Goal: Task Accomplishment & Management: Complete application form

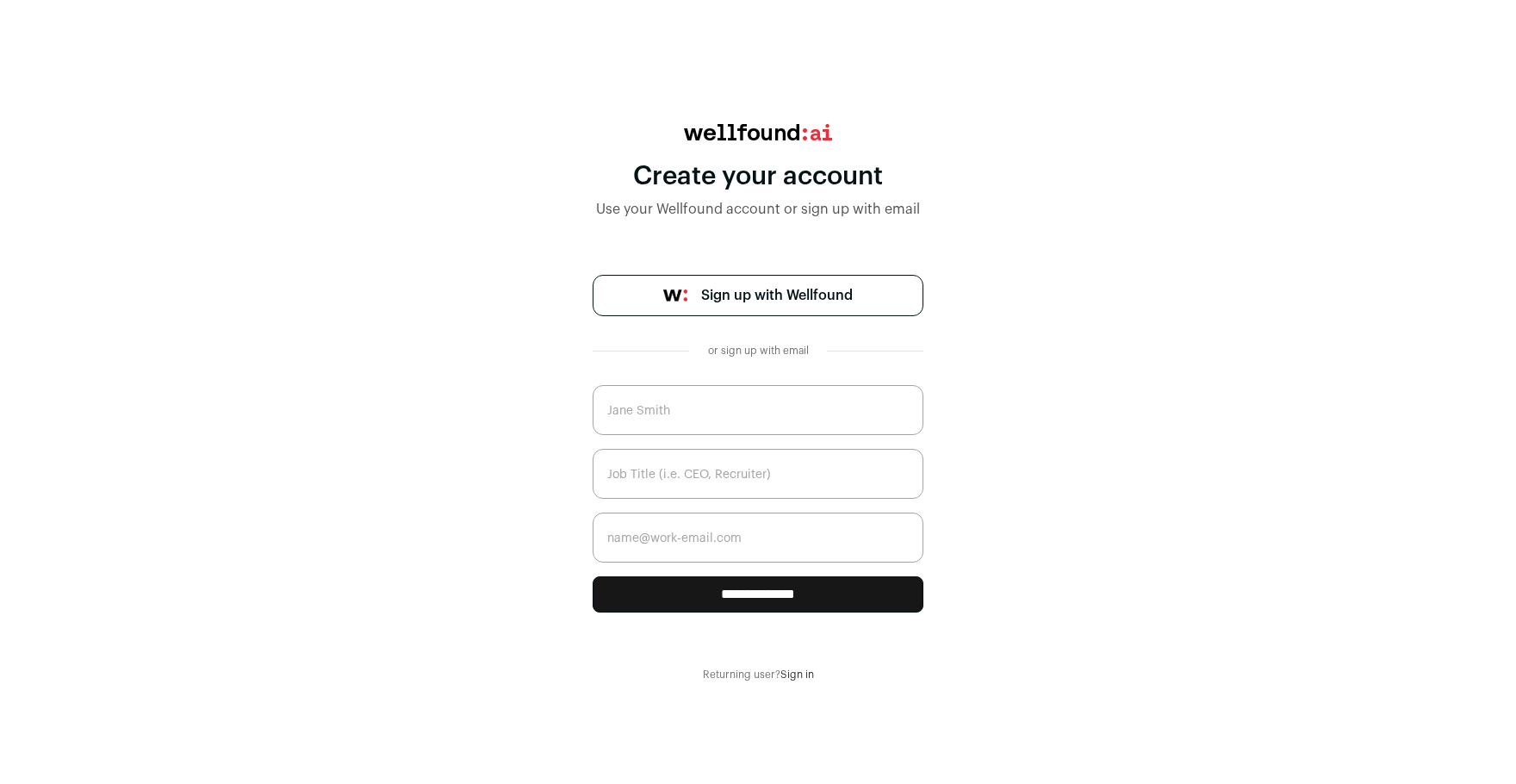
click at [767, 406] on input "text" at bounding box center [758, 410] width 331 height 50
type input "[DATE][PERSON_NAME]"
click at [642, 471] on input "text" at bounding box center [758, 474] width 331 height 50
type input "U"
drag, startPoint x: 732, startPoint y: 464, endPoint x: 675, endPoint y: 481, distance: 59.5
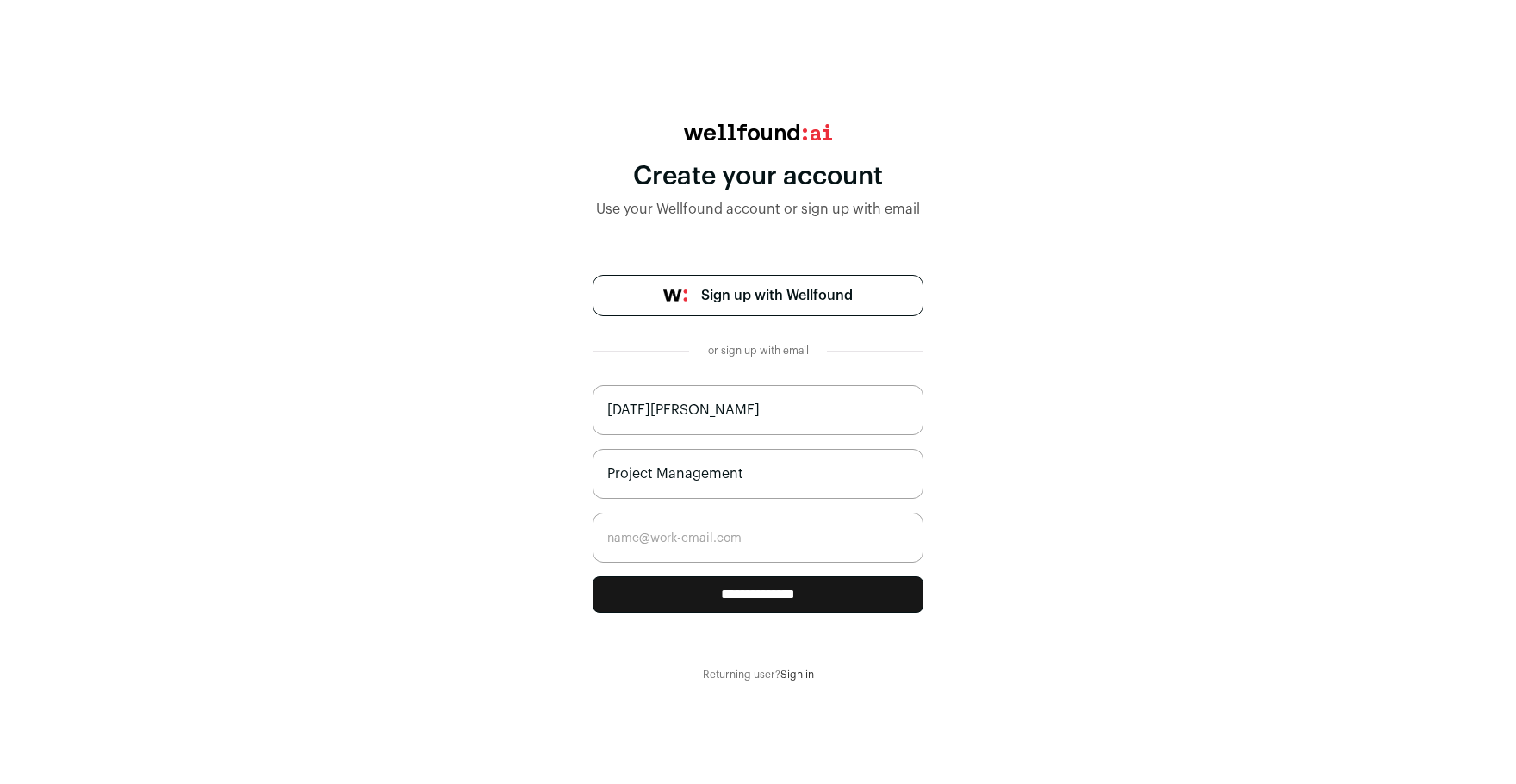
click at [674, 481] on input "Project Management" at bounding box center [758, 474] width 331 height 50
drag, startPoint x: 804, startPoint y: 476, endPoint x: 593, endPoint y: 467, distance: 211.2
click at [593, 467] on input "Project Management" at bounding box center [758, 474] width 331 height 50
type input "UX/UI designer"
click at [696, 549] on input "email" at bounding box center [758, 538] width 331 height 50
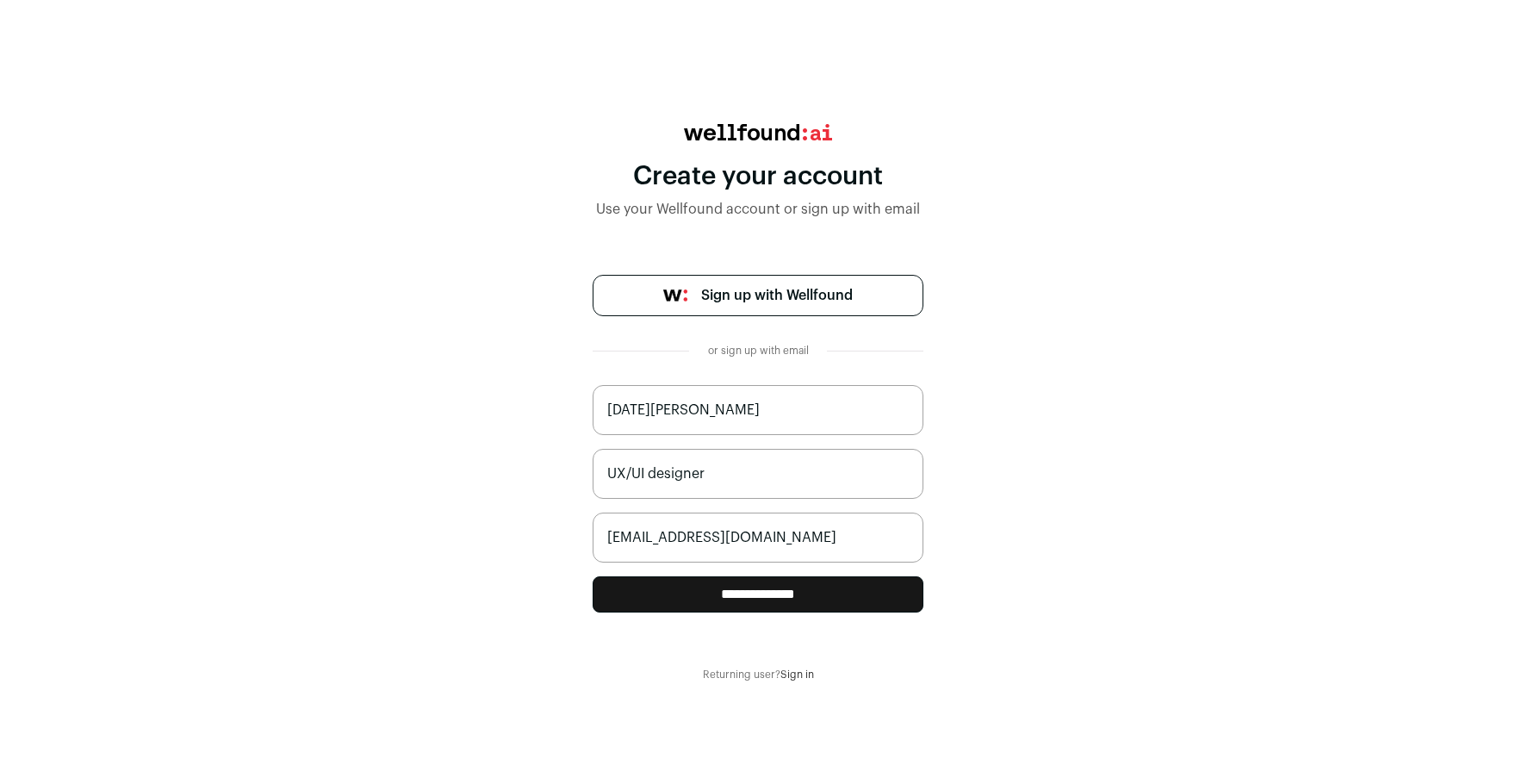
type input "[EMAIL_ADDRESS][DOMAIN_NAME]"
click at [711, 601] on input "**********" at bounding box center [758, 594] width 331 height 36
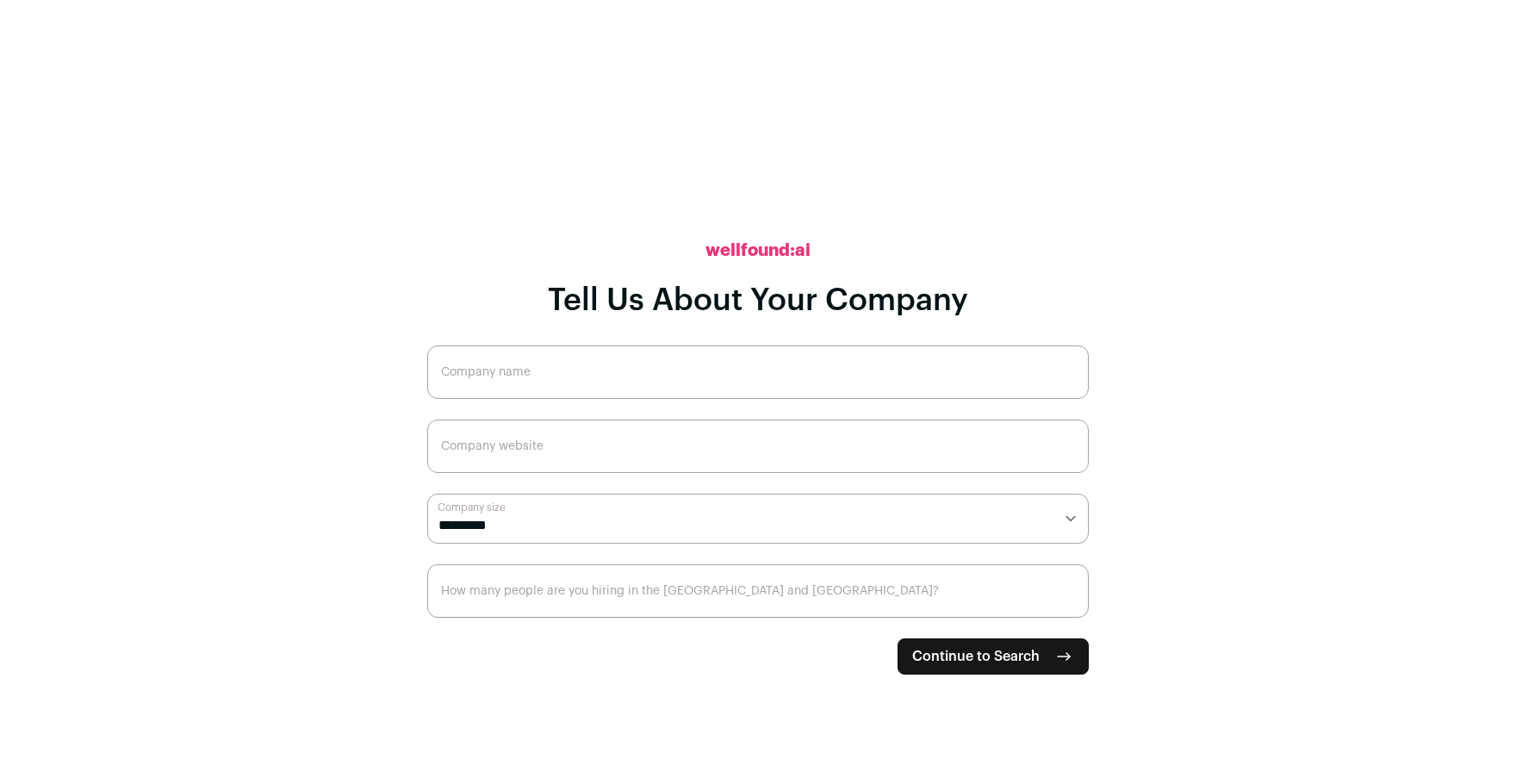
click at [566, 355] on input "Company name" at bounding box center [758, 373] width 661 height 54
click at [532, 527] on select "**********" at bounding box center [758, 519] width 661 height 50
select select "*"
click at [427, 494] on select "**********" at bounding box center [758, 519] width 661 height 50
click at [620, 375] on input "Company name" at bounding box center [758, 373] width 661 height 54
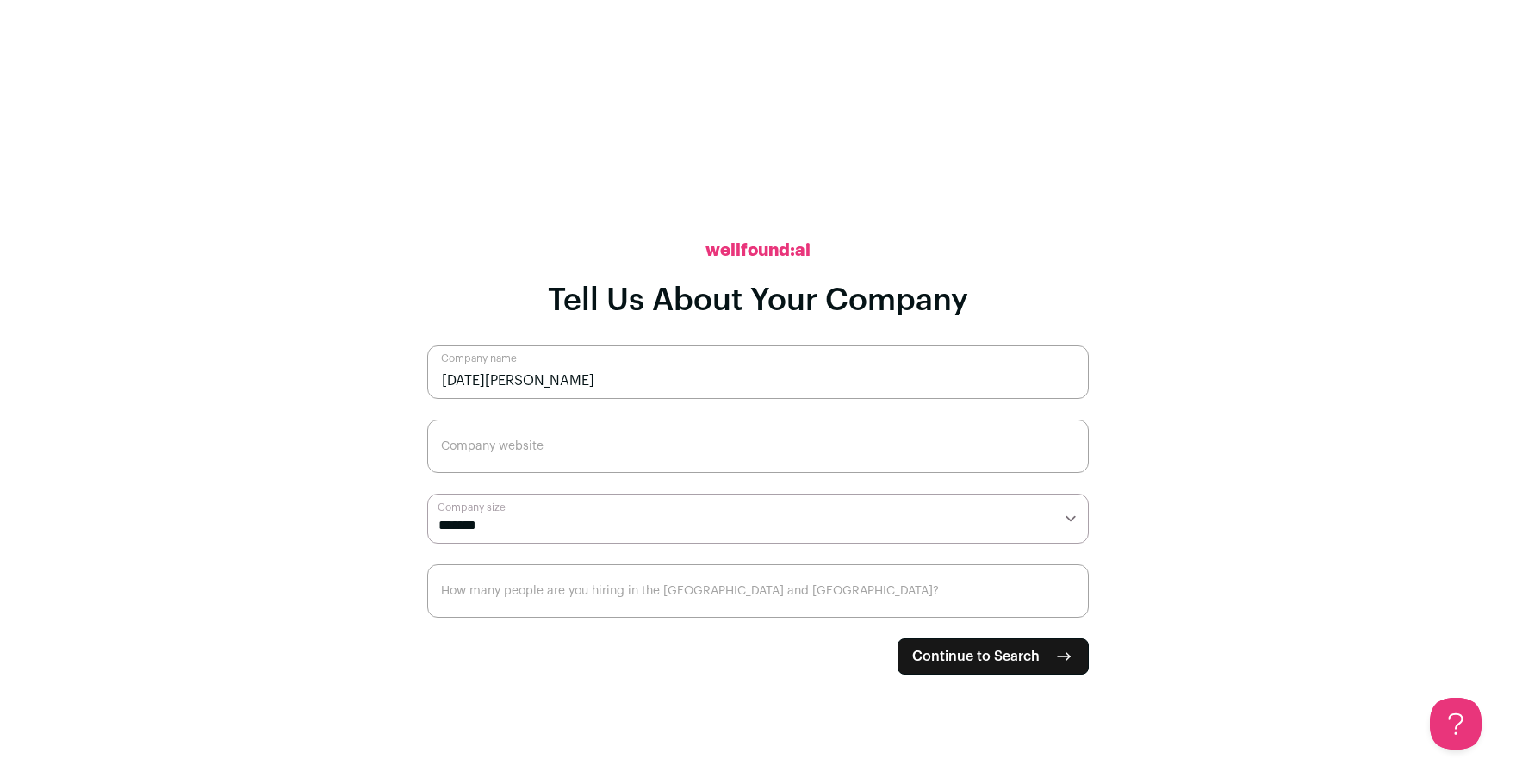
type input "[DATE][PERSON_NAME]"
click at [1064, 592] on input "1" at bounding box center [758, 591] width 661 height 54
click at [965, 599] on input "1" at bounding box center [758, 591] width 661 height 54
click at [1063, 596] on input "2" at bounding box center [758, 591] width 661 height 54
click at [1063, 593] on input "3" at bounding box center [758, 591] width 661 height 54
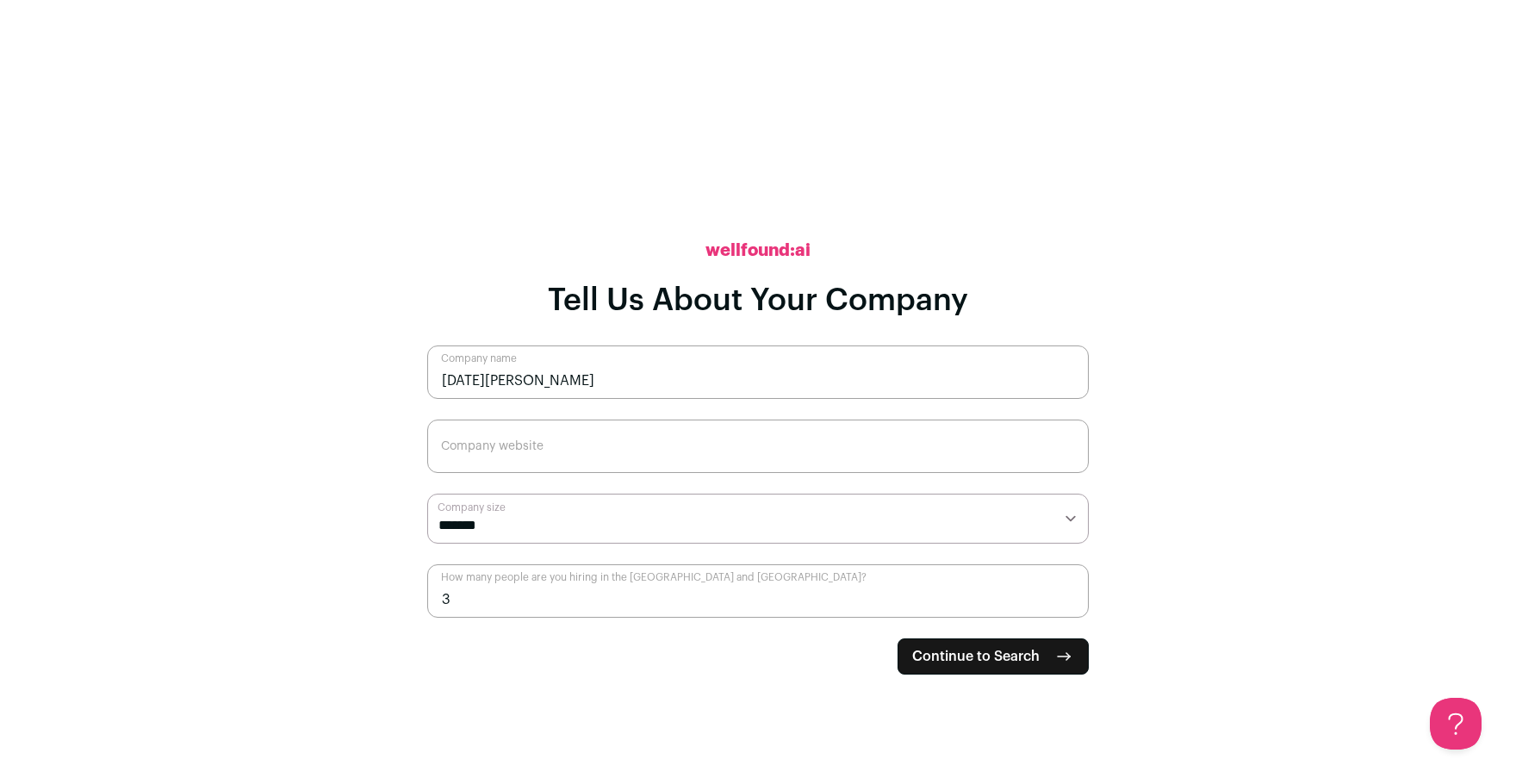
click at [1063, 611] on input "3" at bounding box center [758, 591] width 661 height 54
click at [1064, 600] on input "2" at bounding box center [758, 591] width 661 height 54
click at [1064, 600] on input "1" at bounding box center [758, 591] width 661 height 54
type input "0"
click at [1064, 600] on input "0" at bounding box center [758, 591] width 661 height 54
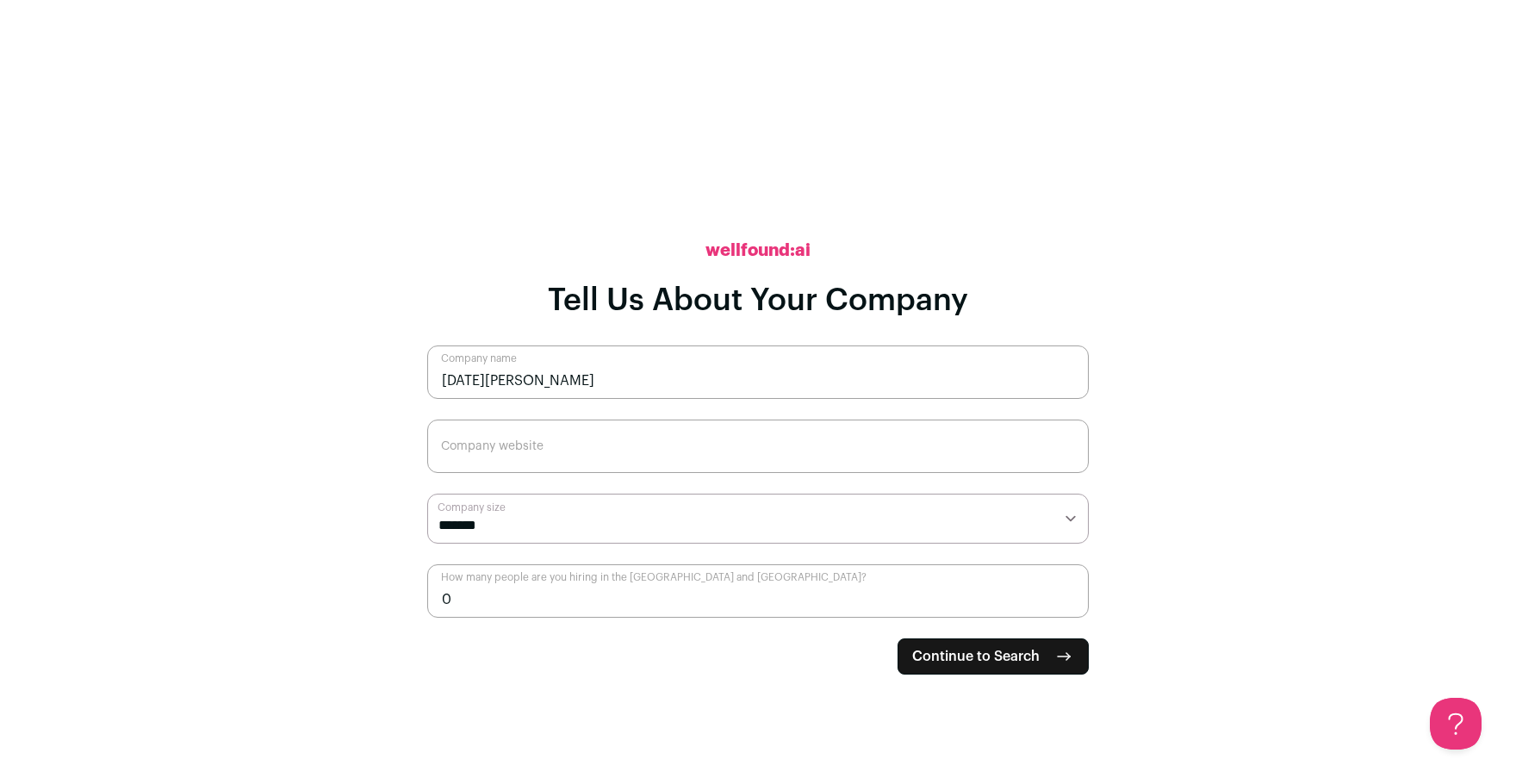
click at [1033, 653] on span "Continue to Search" at bounding box center [976, 656] width 127 height 21
click at [581, 460] on input "Company website" at bounding box center [758, 446] width 661 height 54
click at [597, 435] on input "Company website" at bounding box center [758, 446] width 661 height 54
paste input "[URL][DOMAIN_NAME][PERSON_NAME]"
type input "[URL][DOMAIN_NAME][PERSON_NAME]"
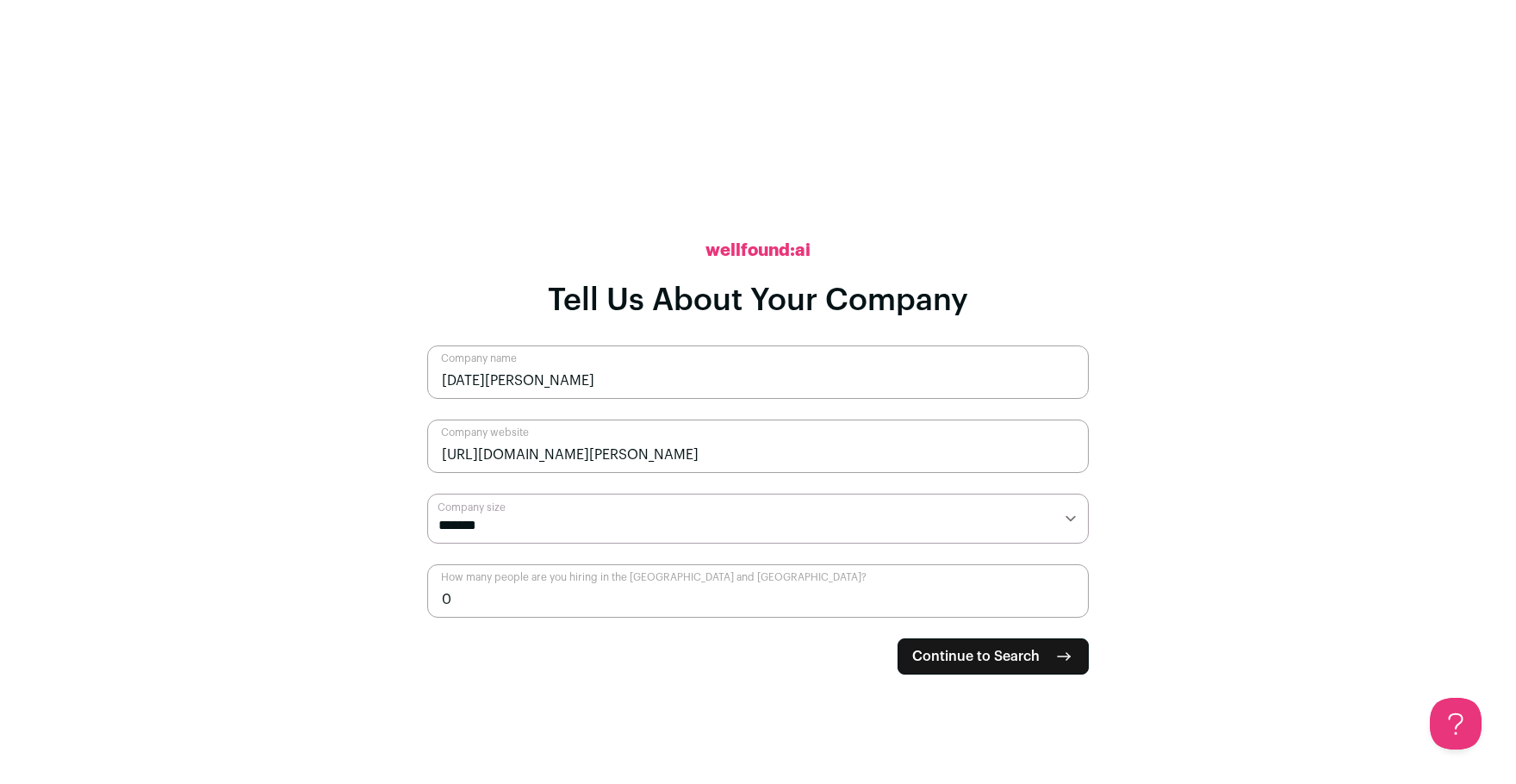
click at [992, 659] on span "Continue to Search" at bounding box center [976, 656] width 127 height 21
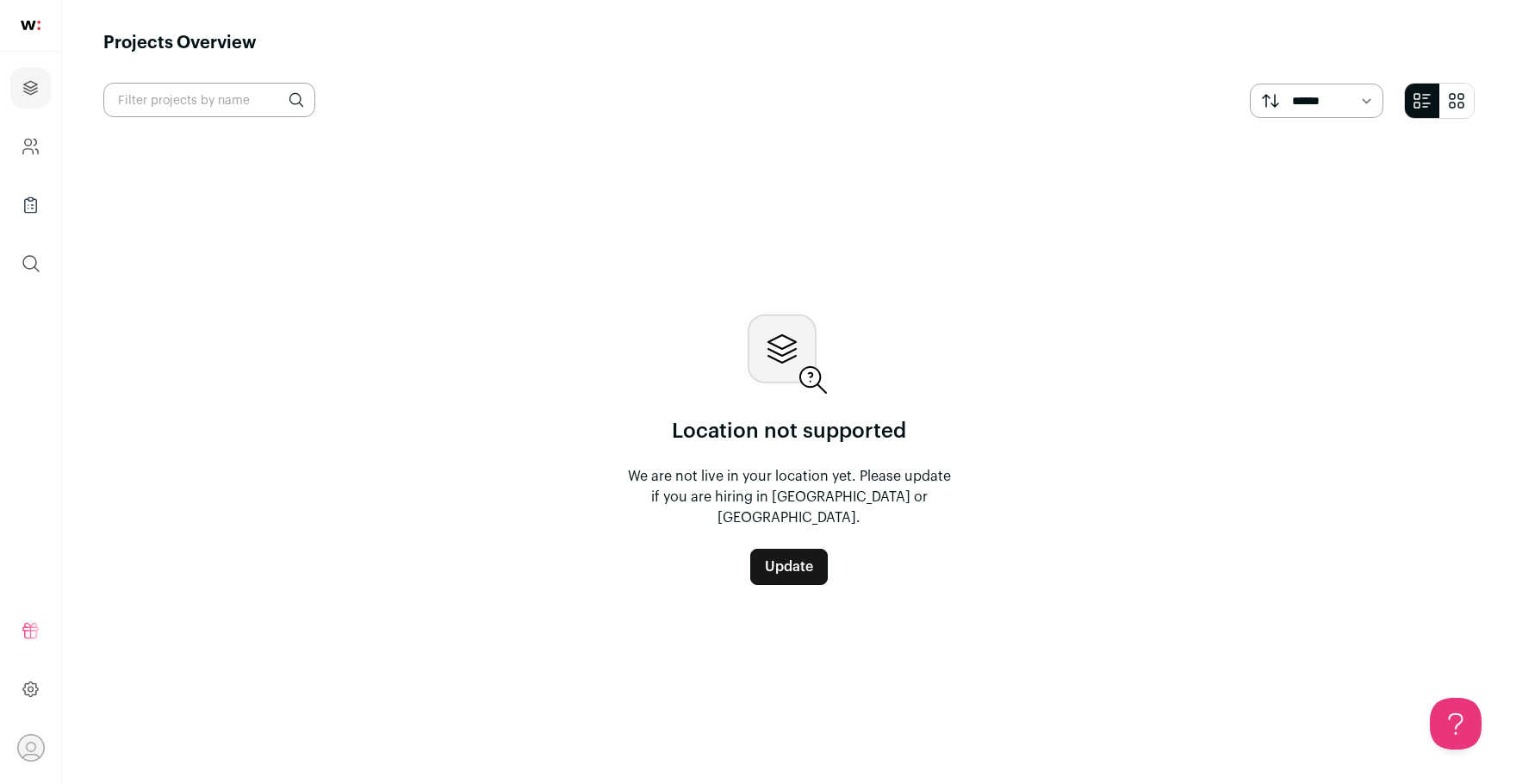
click at [1305, 99] on select "****** *******" at bounding box center [1316, 100] width 134 height 34
click at [37, 262] on icon "submit" at bounding box center [30, 263] width 21 height 21
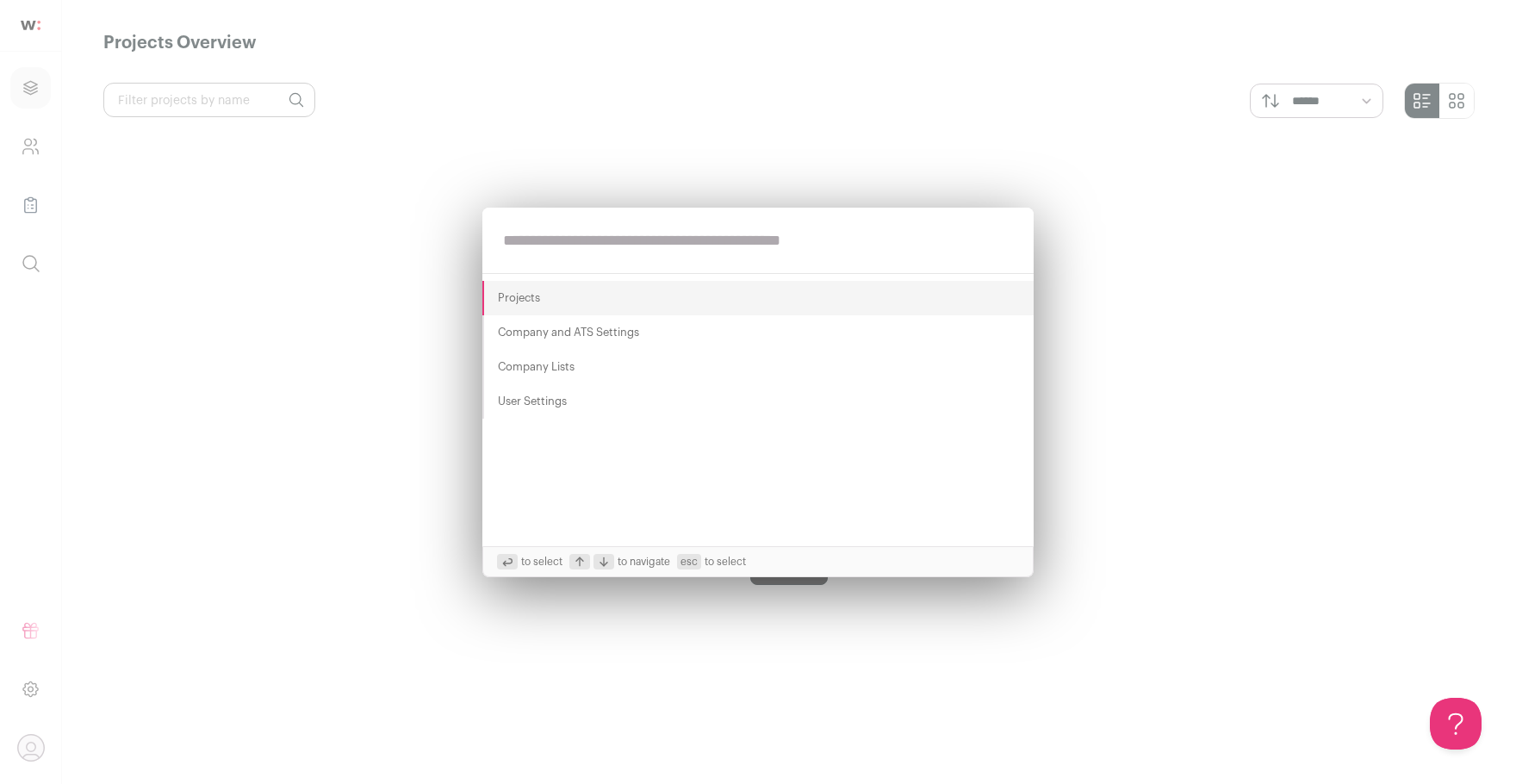
click at [222, 597] on div "Projects Company and ATS Settings Company Lists User Settings to select to navi…" at bounding box center [758, 392] width 1516 height 784
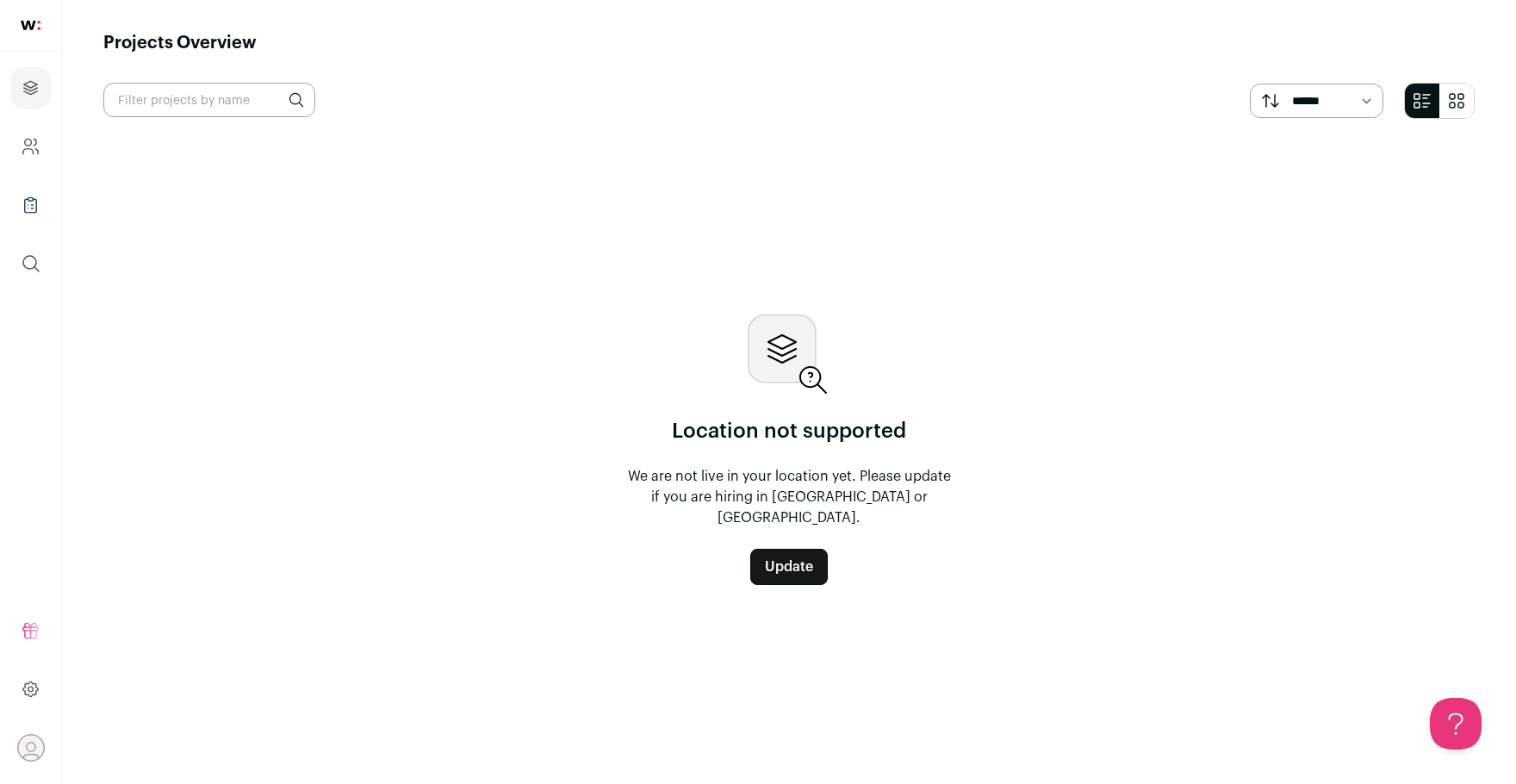
click at [26, 748] on icon "Open dropdown" at bounding box center [30, 747] width 10 height 10
click at [35, 694] on icon at bounding box center [30, 689] width 14 height 14
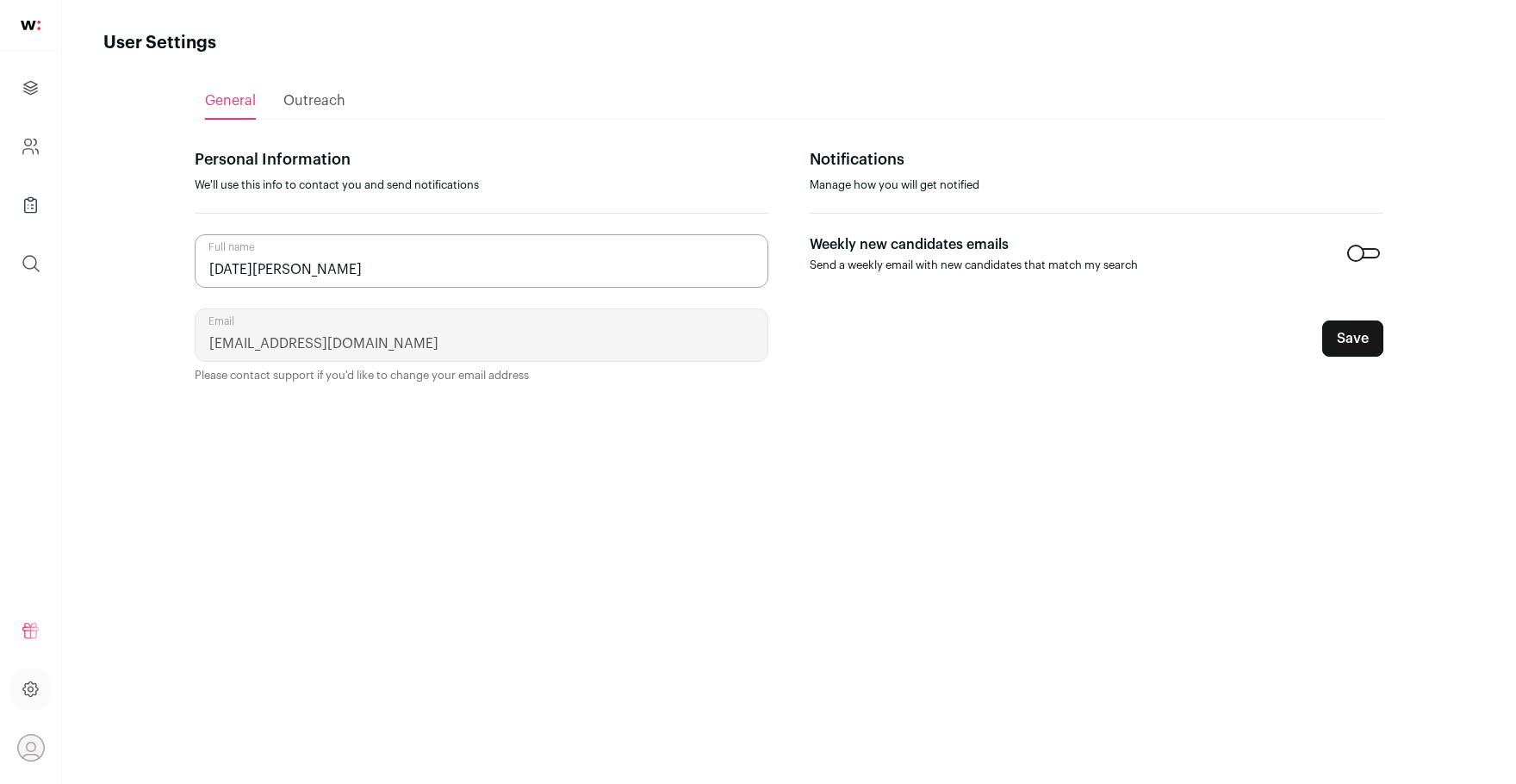
click at [1369, 248] on div at bounding box center [1364, 254] width 33 height 11
click at [41, 153] on link "Company and ATS Settings" at bounding box center [30, 146] width 40 height 41
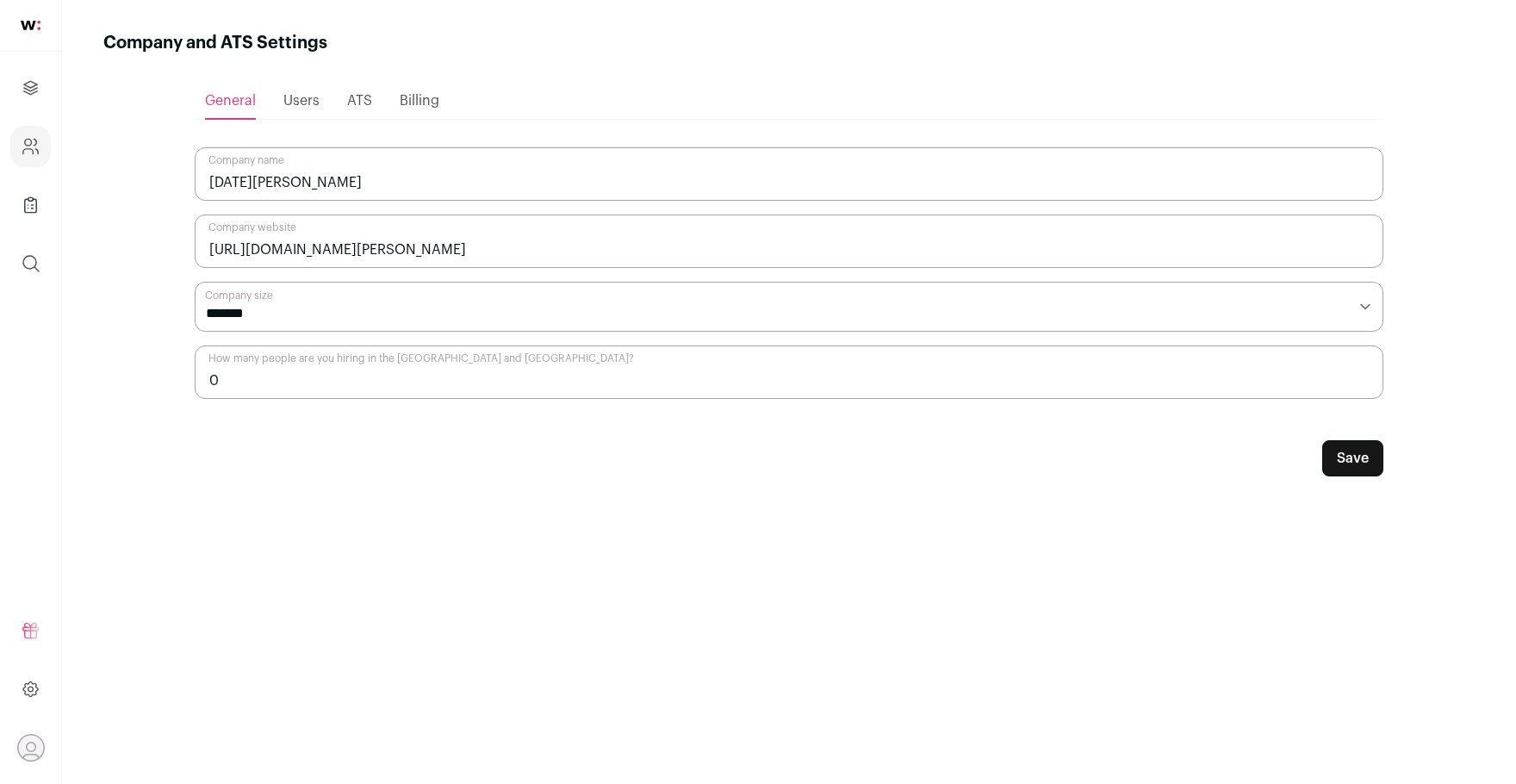
click at [309, 103] on span "Users" at bounding box center [301, 100] width 36 height 13
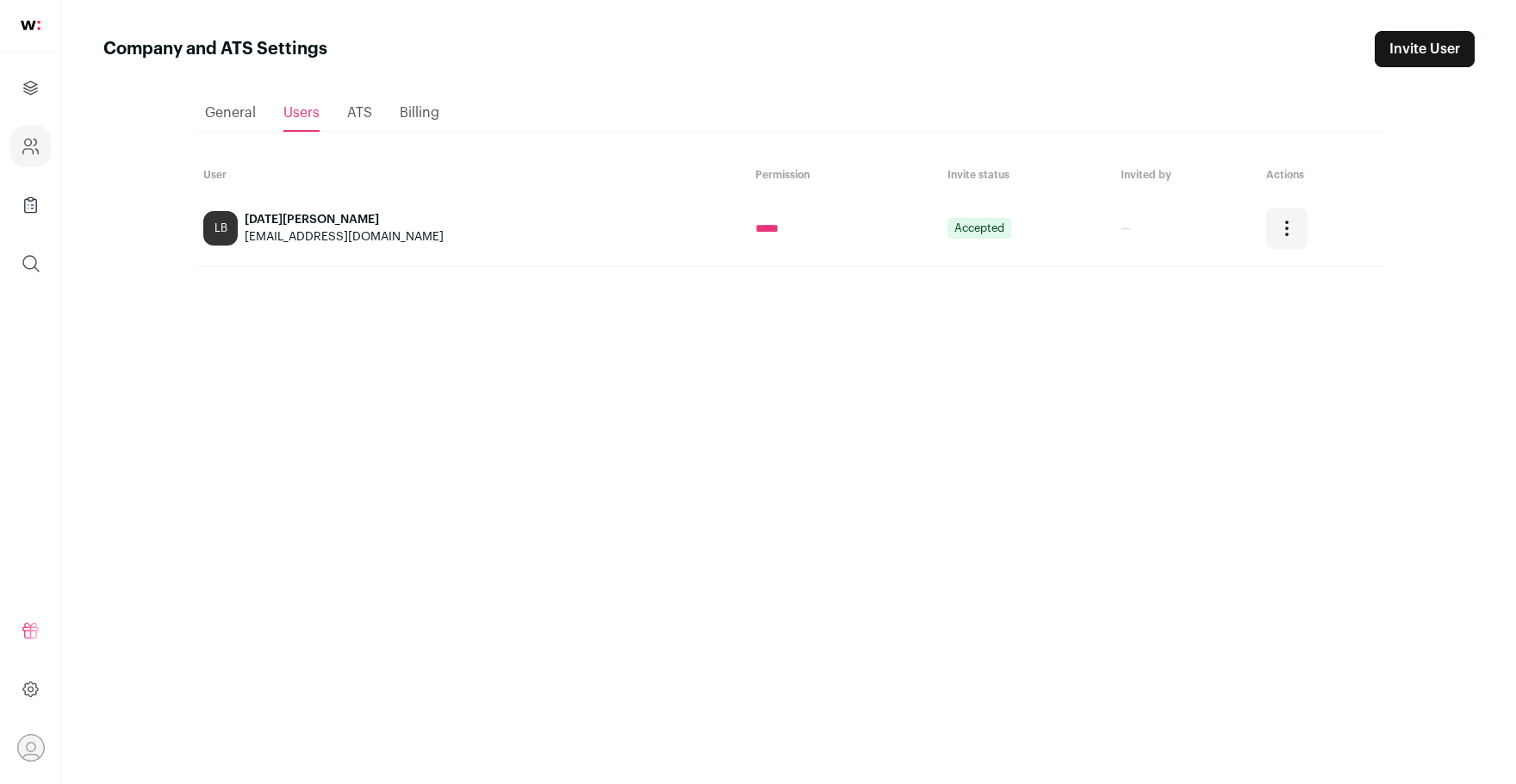
click at [361, 120] on span "ATS" at bounding box center [359, 112] width 25 height 13
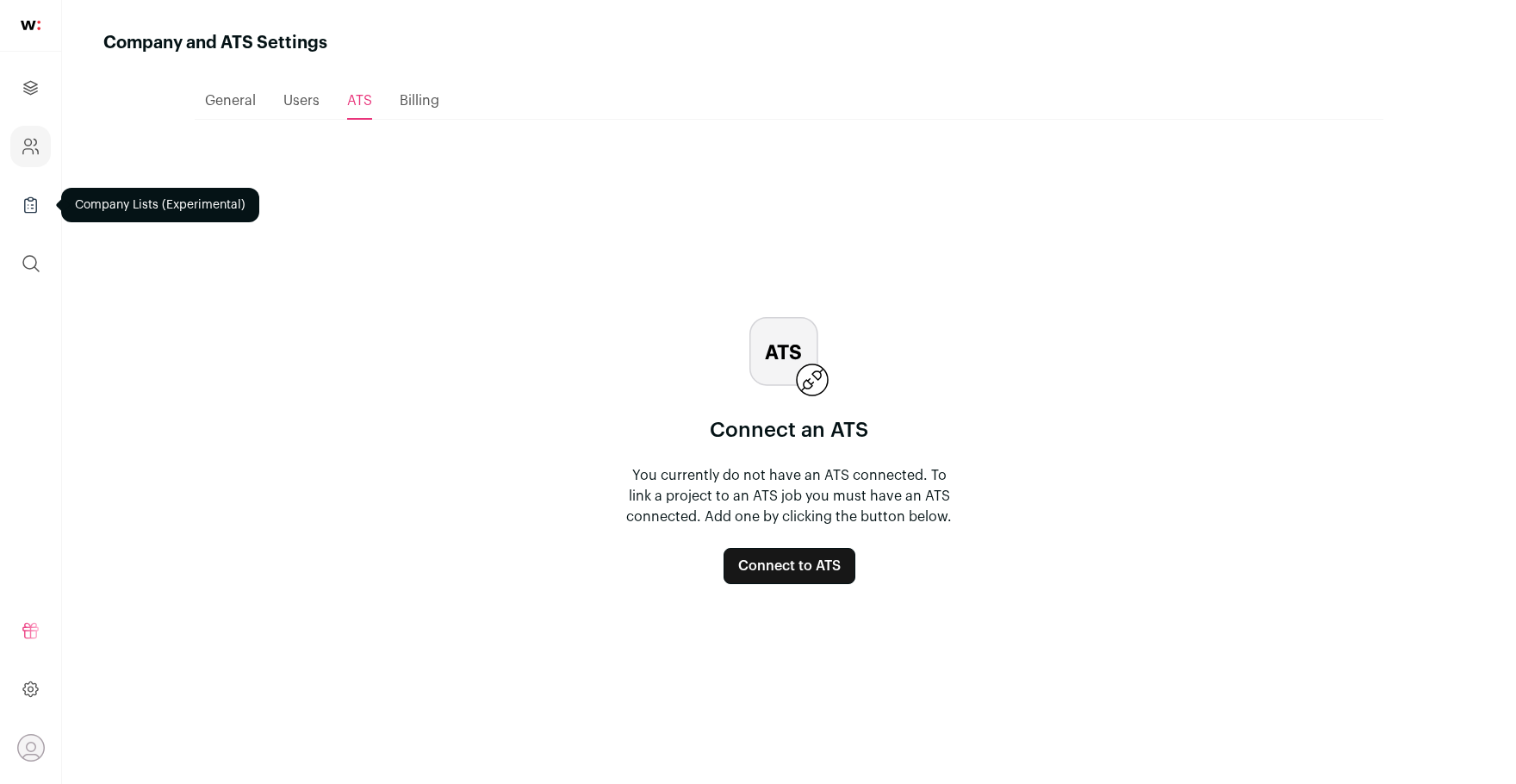
click at [30, 207] on icon "Company Lists" at bounding box center [30, 204] width 20 height 21
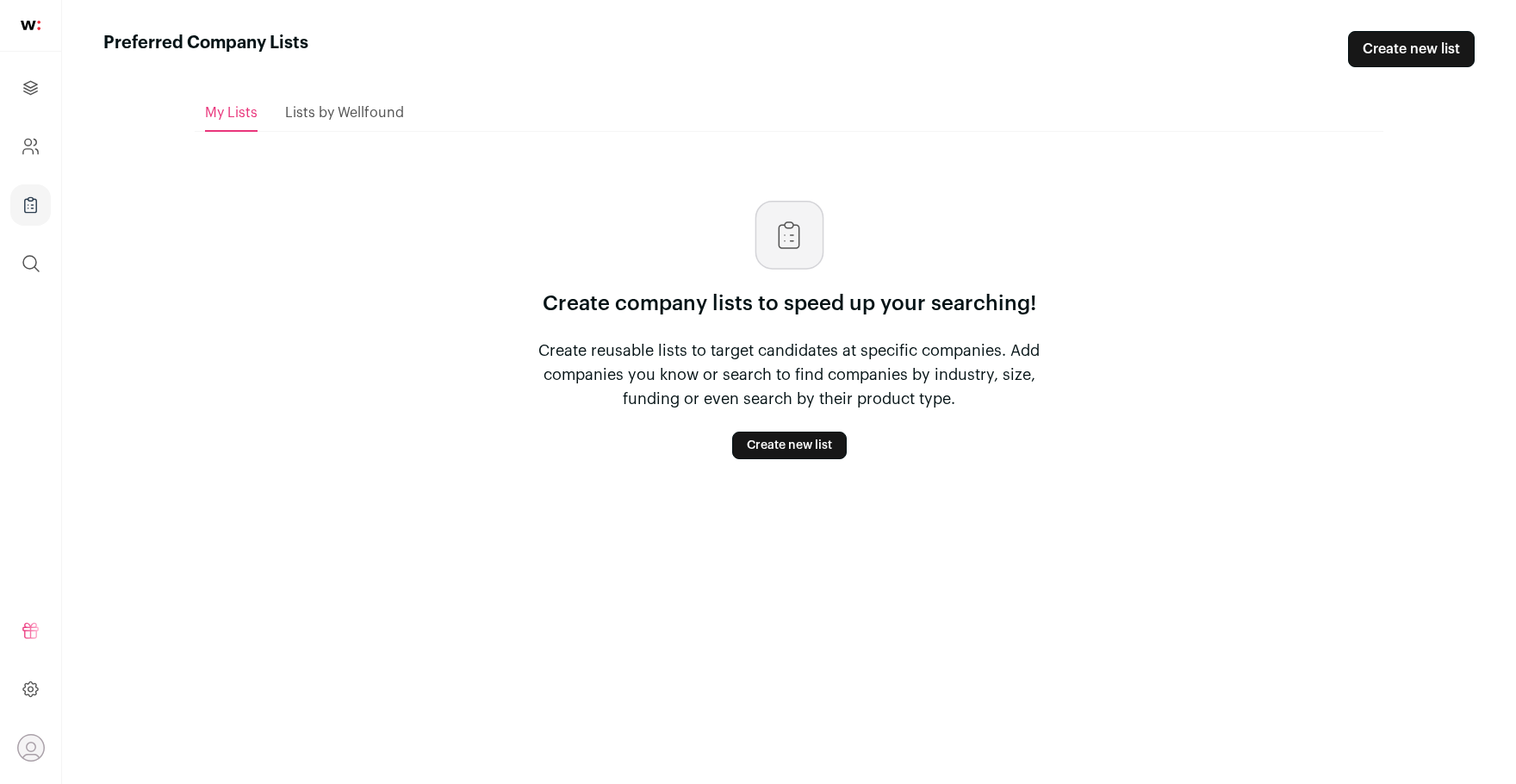
click at [22, 28] on img at bounding box center [30, 25] width 20 height 10
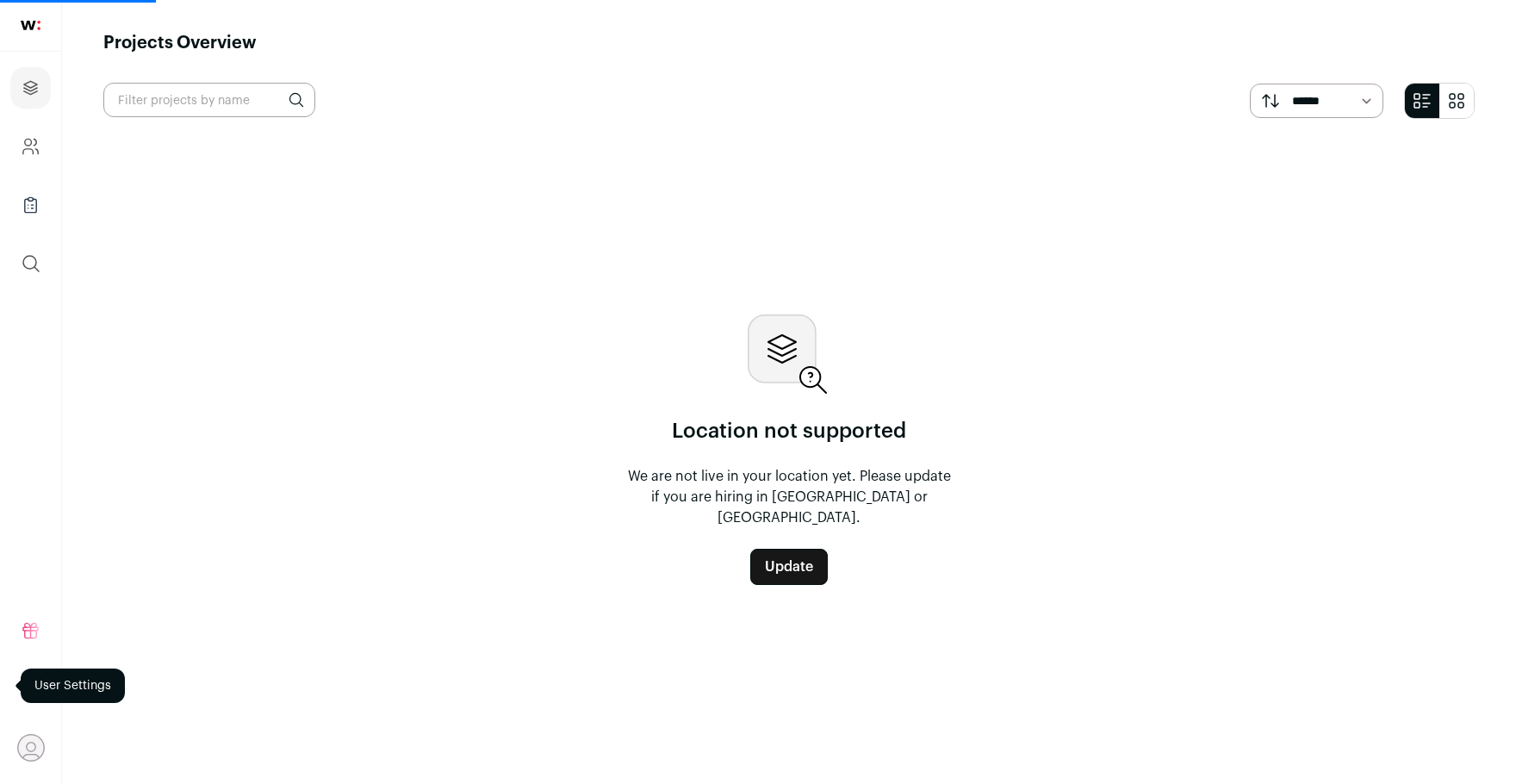
click at [28, 19] on link at bounding box center [30, 26] width 61 height 52
click at [215, 107] on input "text" at bounding box center [209, 99] width 212 height 34
